Goal: Transaction & Acquisition: Book appointment/travel/reservation

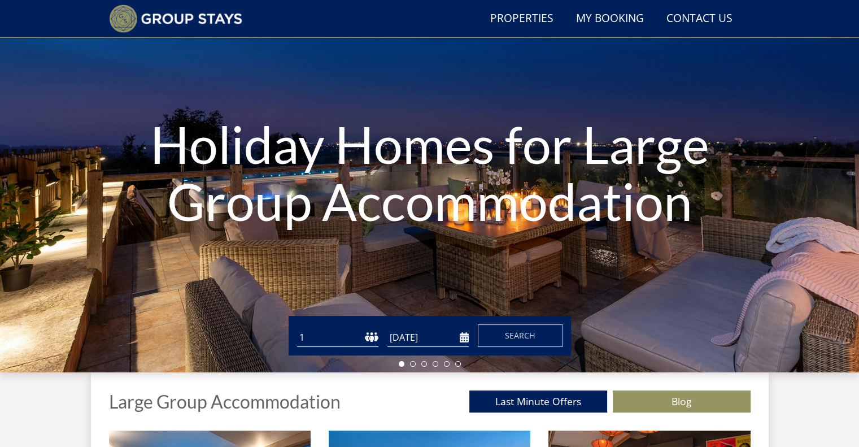
scroll to position [90, 0]
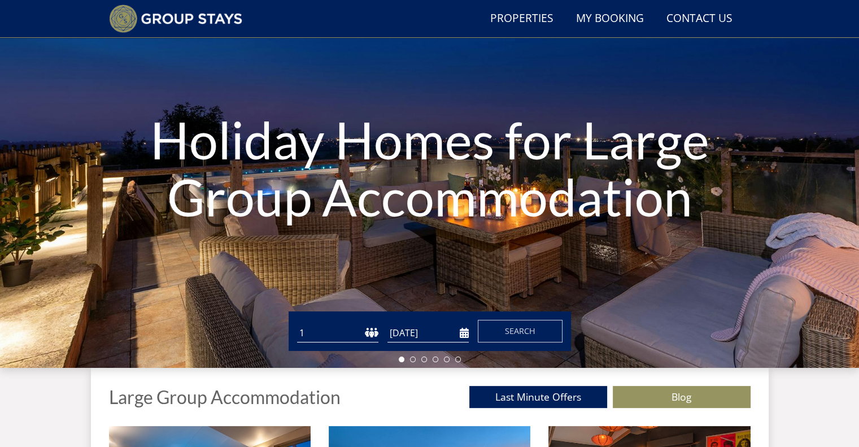
click at [338, 331] on select "1 2 3 4 5 6 7 8 9 10 11 12 13 14 15 16 17 18 19 20 21 22 23 24 25 26 27 28 29 3…" at bounding box center [337, 333] width 81 height 19
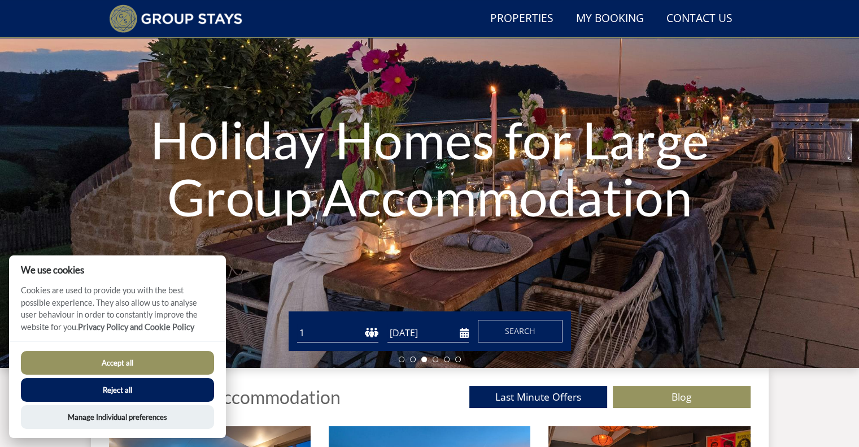
drag, startPoint x: 293, startPoint y: 323, endPoint x: 331, endPoint y: 337, distance: 40.7
click at [314, 331] on div "Guests 1 2 3 4 5 6 7 8 9 10 11 12 13 14 15 16 17 18 19 20 21 22 23 24 25 26 27 …" at bounding box center [430, 331] width 282 height 40
click at [330, 335] on select "1 2 3 4 5 6 7 8 9 10 11 12 13 14 15 16 17 18 19 20 21 22 23 24 25 26 27 28 29 3…" at bounding box center [337, 333] width 81 height 19
select select "21"
click at [297, 324] on select "1 2 3 4 5 6 7 8 9 10 11 12 13 14 15 16 17 18 19 20 21 22 23 24 25 26 27 28 29 3…" at bounding box center [337, 333] width 81 height 19
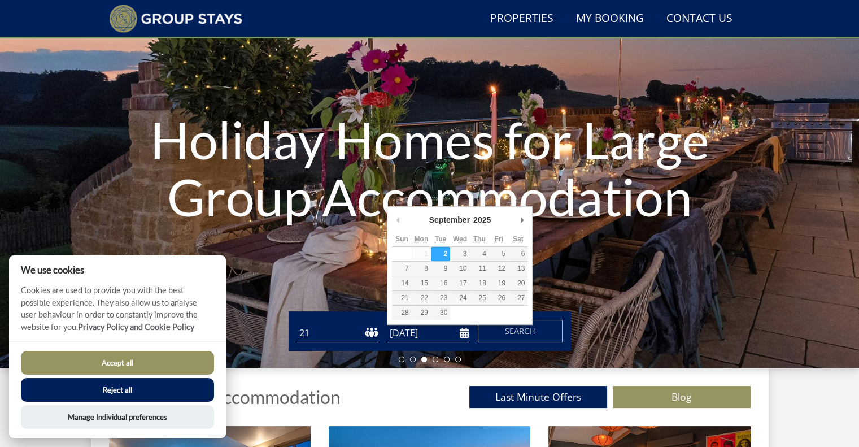
click at [467, 325] on input "[DATE]" at bounding box center [428, 333] width 81 height 19
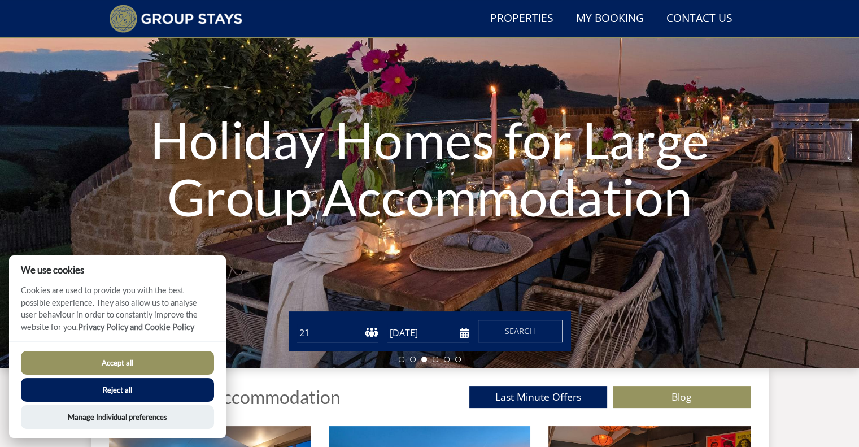
click at [465, 337] on input "[DATE]" at bounding box center [428, 333] width 81 height 19
click at [462, 330] on input "26/04/2026" at bounding box center [428, 333] width 81 height 19
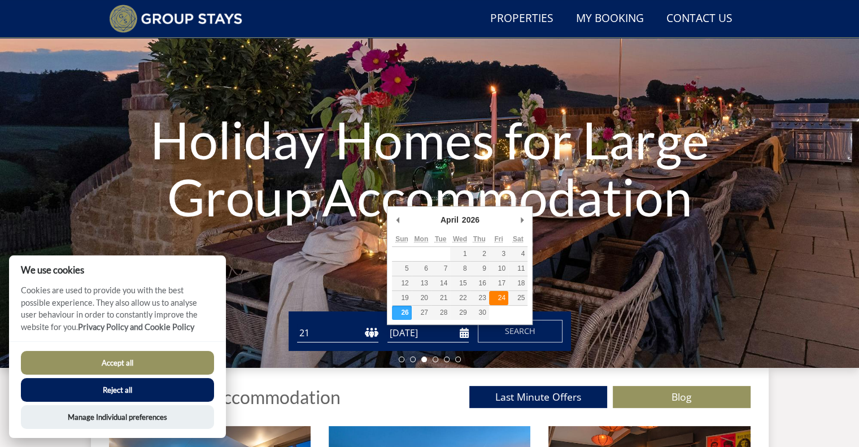
type input "[DATE]"
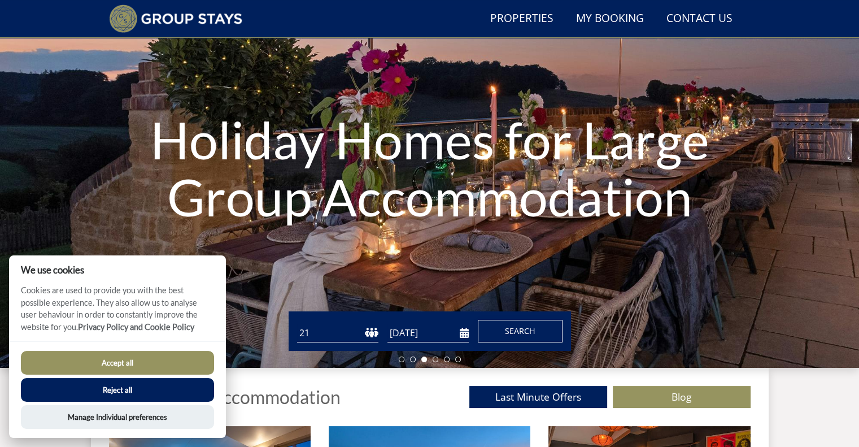
click at [512, 325] on span "Search" at bounding box center [520, 330] width 31 height 11
click at [174, 360] on button "Accept all" at bounding box center [117, 363] width 193 height 24
checkbox input "true"
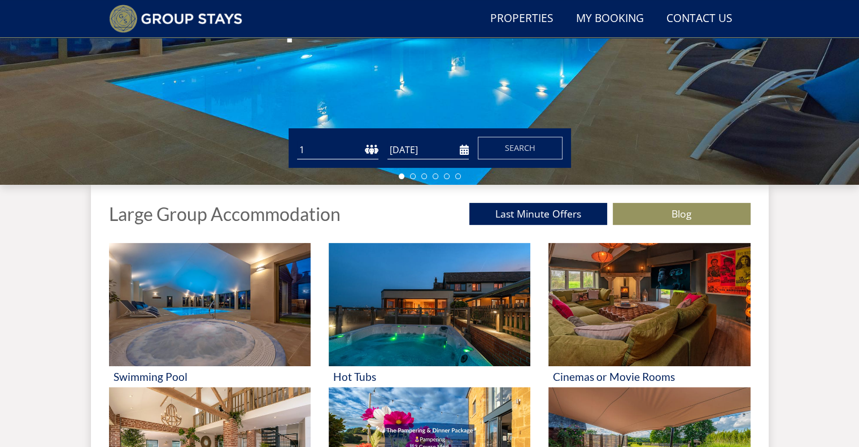
scroll to position [205, 0]
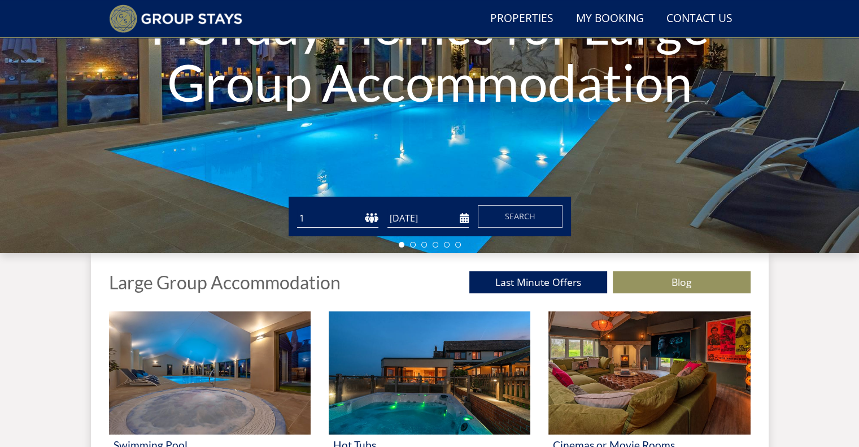
click at [352, 219] on select "1 2 3 4 5 6 7 8 9 10 11 12 13 14 15 16 17 18 19 20 21 22 23 24 25 26 27 28 29 3…" at bounding box center [337, 218] width 81 height 19
click at [557, 137] on div "Holiday Homes for Large Group Accommodation" at bounding box center [429, 55] width 859 height 395
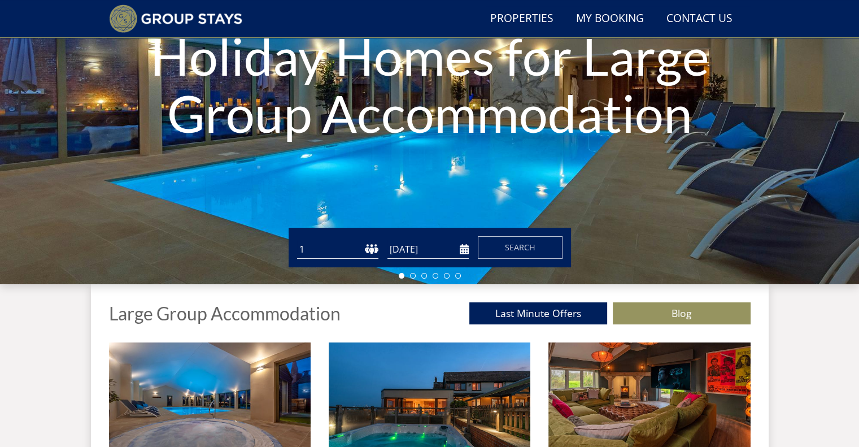
scroll to position [30, 0]
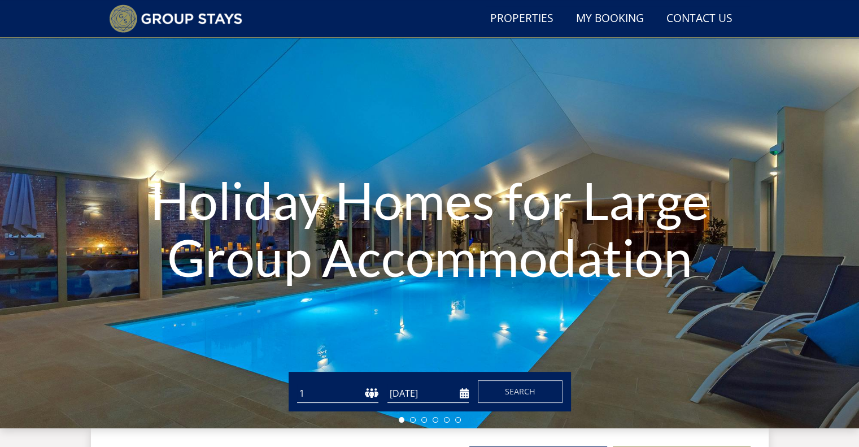
click at [367, 390] on select "1 2 3 4 5 6 7 8 9 10 11 12 13 14 15 16 17 18 19 20 21 22 23 24 25 26 27 28 29 3…" at bounding box center [337, 393] width 81 height 19
select select "21"
click at [297, 384] on select "1 2 3 4 5 6 7 8 9 10 11 12 13 14 15 16 17 18 19 20 21 22 23 24 25 26 27 28 29 3…" at bounding box center [337, 393] width 81 height 19
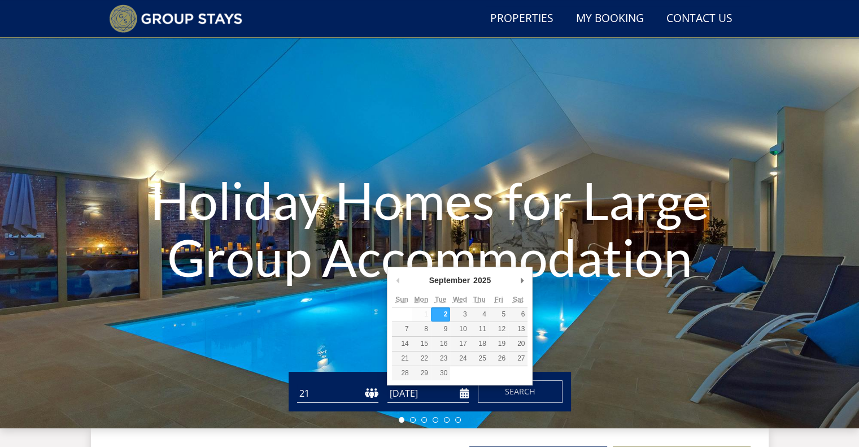
click at [462, 390] on input "[DATE]" at bounding box center [428, 393] width 81 height 19
type input "[DATE]"
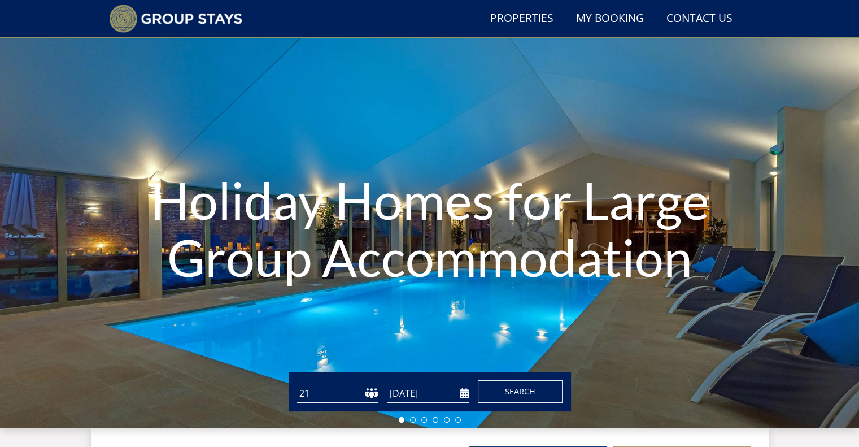
click at [511, 388] on span "Search" at bounding box center [520, 391] width 31 height 11
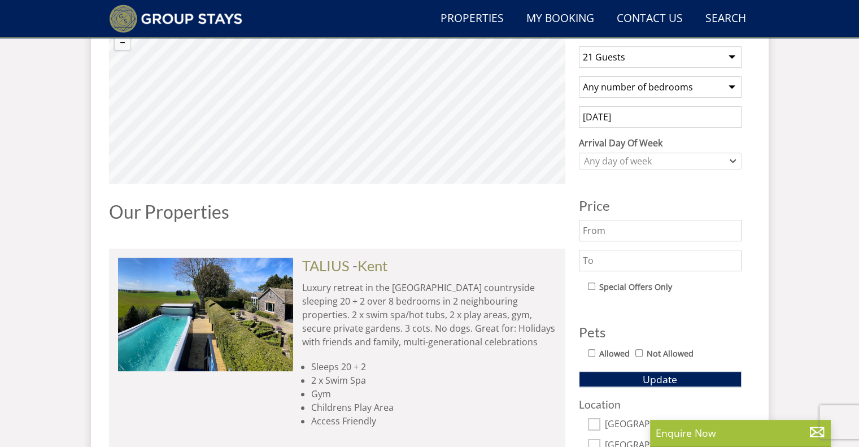
scroll to position [395, 0]
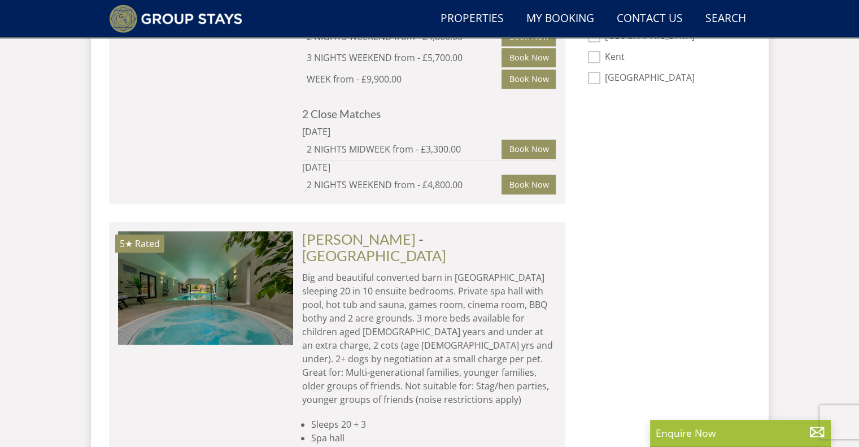
select select "21"
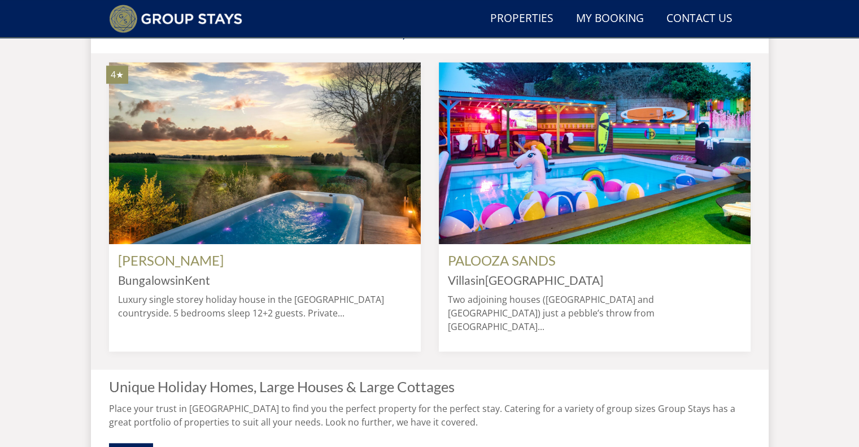
scroll to position [30, 0]
